Goal: Go to known website: Go to known website

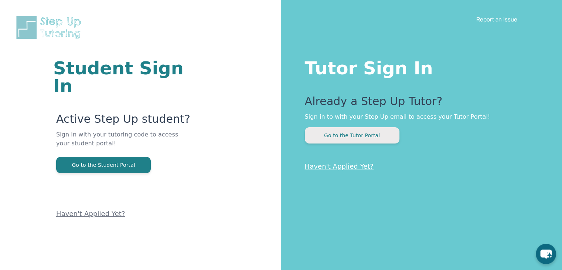
click at [355, 132] on button "Go to the Tutor Portal" at bounding box center [352, 135] width 95 height 16
